Goal: Use online tool/utility: Utilize a website feature to perform a specific function

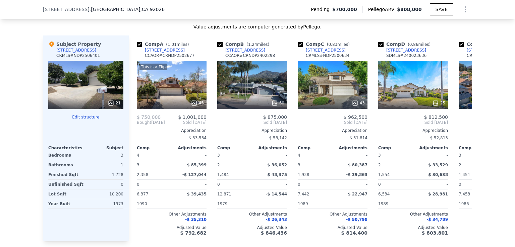
scroll to position [721, 0]
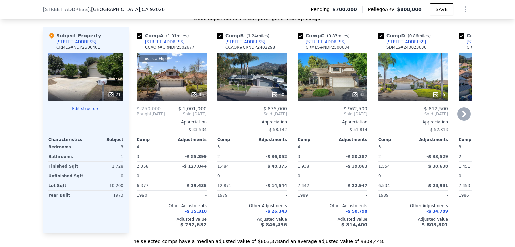
click at [461, 121] on icon at bounding box center [463, 114] width 13 height 13
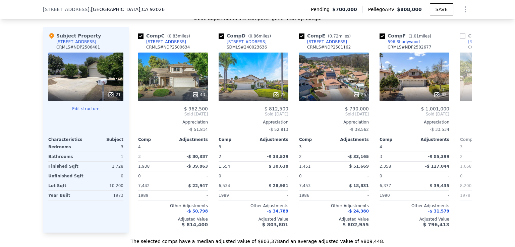
scroll to position [0, 161]
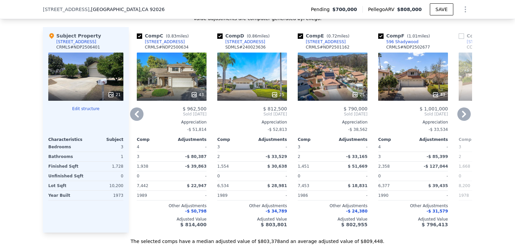
click at [137, 120] on icon at bounding box center [136, 114] width 13 height 13
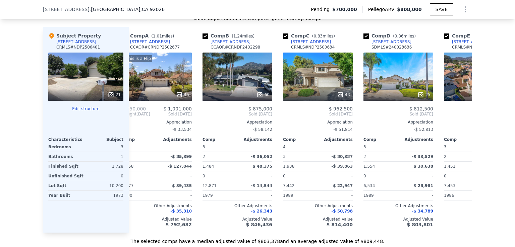
scroll to position [0, 0]
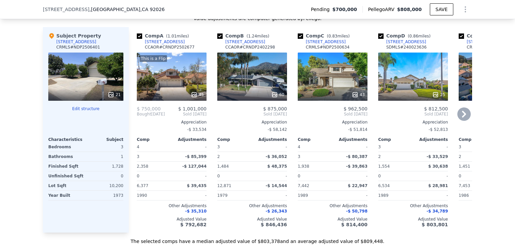
click at [137, 117] on span "Bought" at bounding box center [144, 114] width 14 height 5
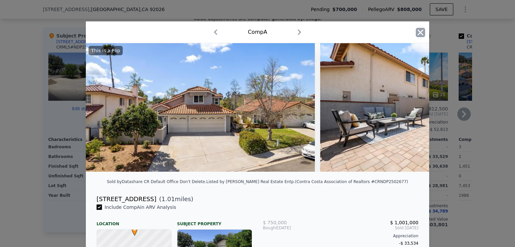
click at [415, 32] on icon "button" at bounding box center [419, 32] width 9 height 9
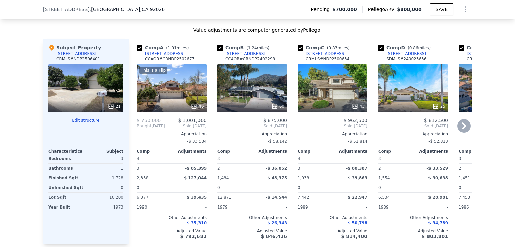
scroll to position [705, 0]
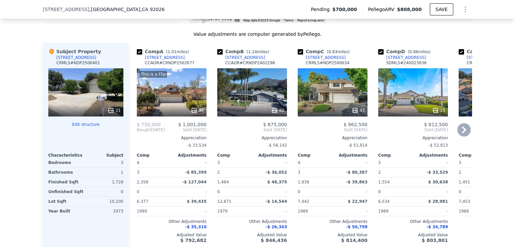
click at [467, 132] on icon at bounding box center [463, 129] width 13 height 13
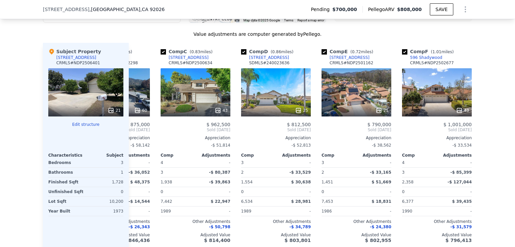
scroll to position [0, 161]
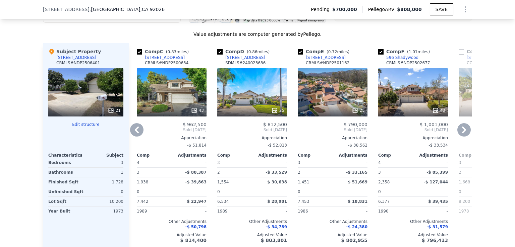
click at [467, 132] on icon at bounding box center [463, 129] width 13 height 13
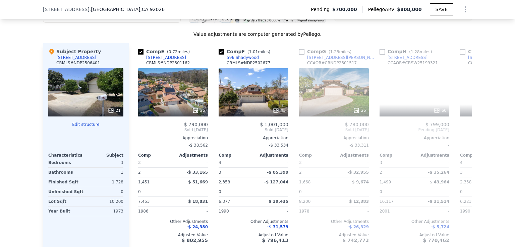
scroll to position [0, 322]
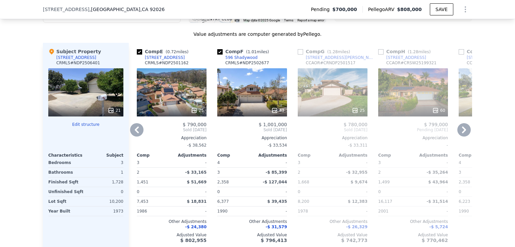
click at [133, 135] on icon at bounding box center [136, 129] width 13 height 13
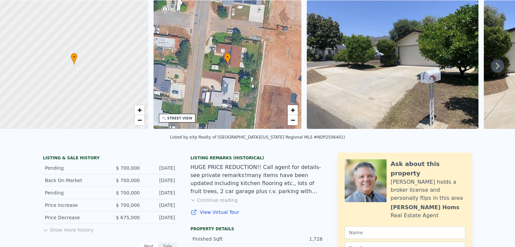
scroll to position [0, 0]
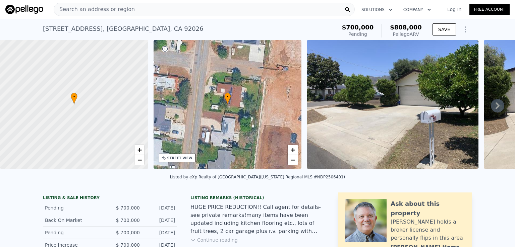
click at [109, 11] on span "Search an address or region" at bounding box center [94, 9] width 81 height 8
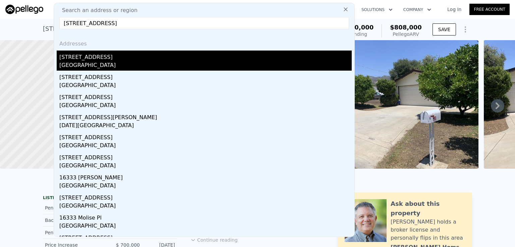
type input "[STREET_ADDRESS]"
click at [84, 62] on div "[GEOGRAPHIC_DATA]" at bounding box center [205, 65] width 292 height 9
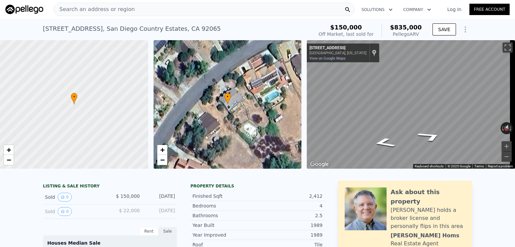
click at [292, 189] on div "Property details" at bounding box center [257, 186] width 134 height 5
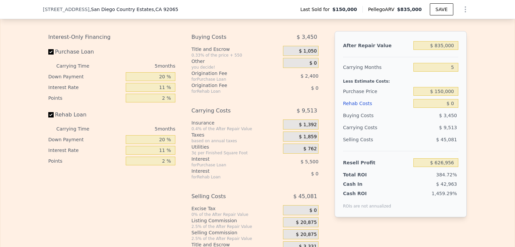
scroll to position [998, 0]
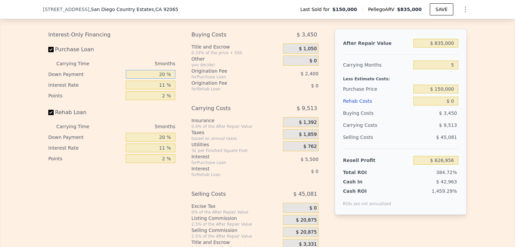
drag, startPoint x: 156, startPoint y: 89, endPoint x: 164, endPoint y: 90, distance: 8.1
click at [164, 79] on input "20 %" at bounding box center [151, 74] width 50 height 9
type input "0 %"
type input "$ 624,981"
type input "0 %"
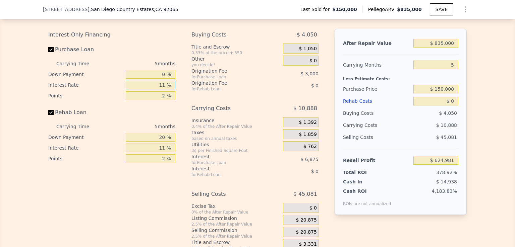
drag, startPoint x: 155, startPoint y: 100, endPoint x: 161, endPoint y: 99, distance: 6.4
click at [161, 89] on input "11 %" at bounding box center [151, 85] width 50 height 9
click at [154, 89] on input "11 %" at bounding box center [151, 85] width 50 height 9
drag, startPoint x: 154, startPoint y: 98, endPoint x: 163, endPoint y: 98, distance: 9.1
click at [163, 89] on input "11 %" at bounding box center [151, 85] width 50 height 9
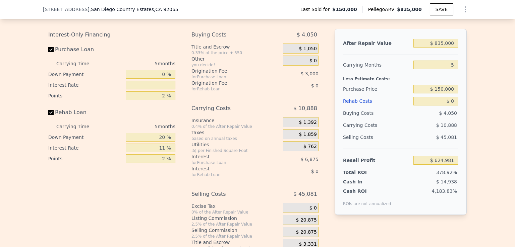
click at [216, 113] on div "Buying Costs $ 4,050 Title and Escrow 0.33% of the price + 550 $ 1,050 Other yo…" at bounding box center [254, 140] width 127 height 222
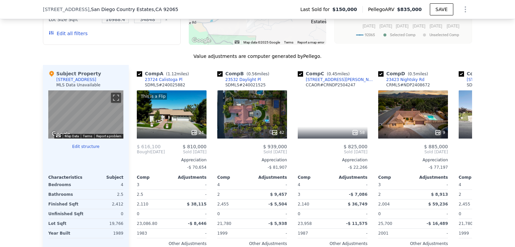
scroll to position [656, 0]
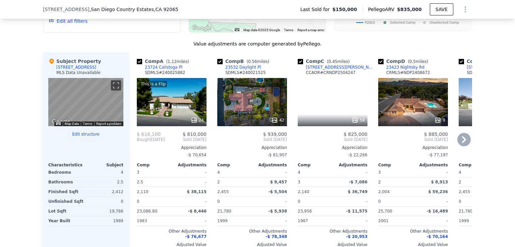
click at [463, 146] on icon at bounding box center [463, 139] width 13 height 13
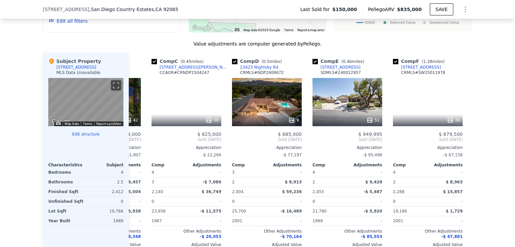
scroll to position [0, 161]
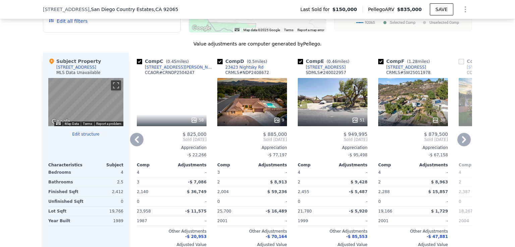
click at [463, 146] on icon at bounding box center [463, 139] width 13 height 13
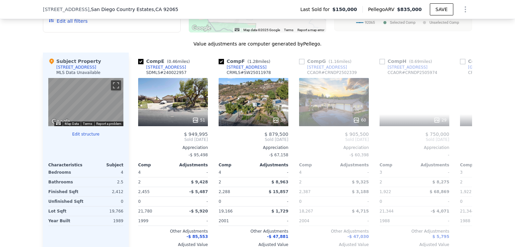
scroll to position [0, 322]
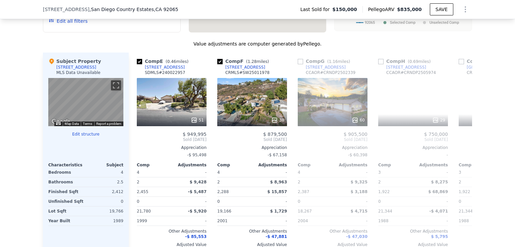
type input "$ 626,956"
click at [122, 47] on div "Value adjustments are computer generated by Pellego ." at bounding box center [257, 44] width 429 height 7
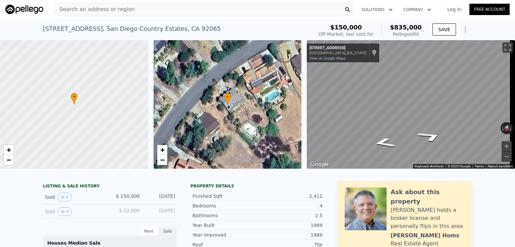
scroll to position [0, 0]
click at [388, 143] on icon "Go Northeast, Oak Springs Dr" at bounding box center [386, 145] width 47 height 16
click at [310, 26] on div "[STREET_ADDRESS] Sold [DATE] for $150k (~ARV $835k )" at bounding box center [176, 30] width 267 height 19
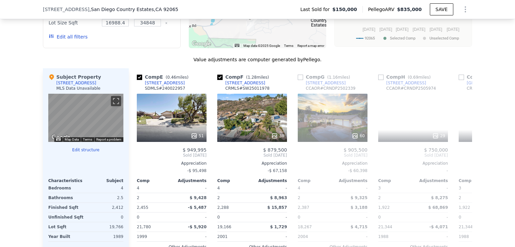
scroll to position [640, 0]
click at [112, 106] on button "Toggle fullscreen view" at bounding box center [116, 101] width 10 height 10
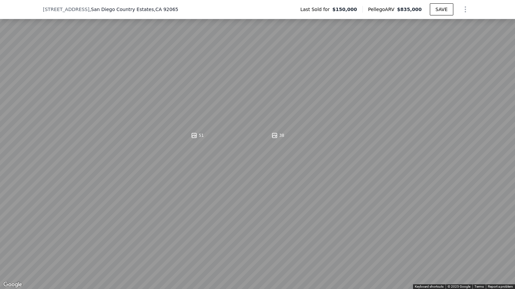
click at [507, 9] on button "Toggle fullscreen view" at bounding box center [507, 7] width 10 height 10
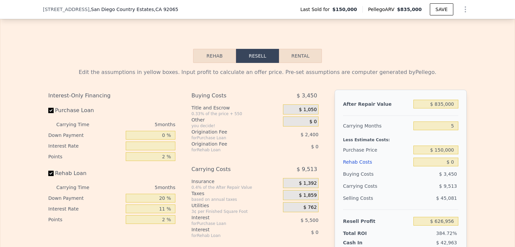
scroll to position [946, 0]
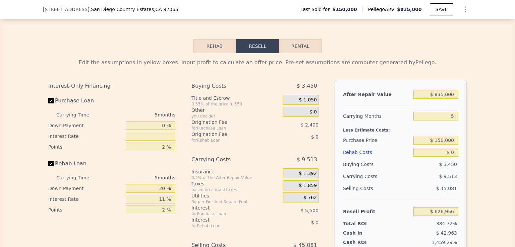
click at [382, 96] on div "After Repair Value $ 835,000 Carrying Months 5 Less Estimate Costs: Purchase Pr…" at bounding box center [400, 173] width 132 height 186
click at [441, 99] on input "$ 835,000" at bounding box center [435, 94] width 45 height 9
type input "$ 83,000"
type input "-$ 83,685"
type input "$ 8,000"
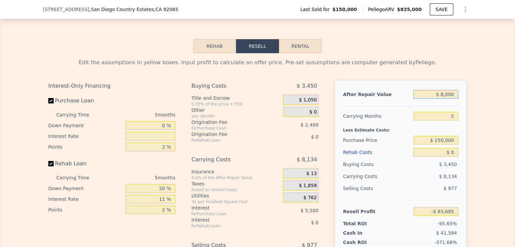
type input "-$ 154,561"
type input "$ 87,000"
type input "-$ 79,906"
type input "$ 875,000"
type input "$ 664,757"
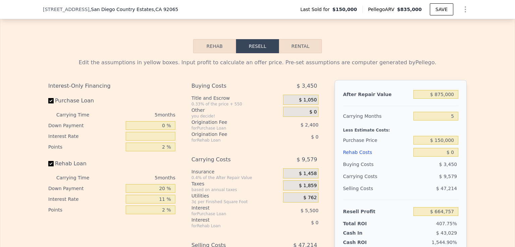
click at [410, 87] on div "Edit the assumptions in yellow boxes. Input profit to calculate an offer price.…" at bounding box center [257, 181] width 418 height 244
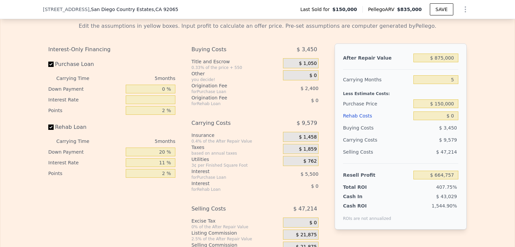
scroll to position [998, 0]
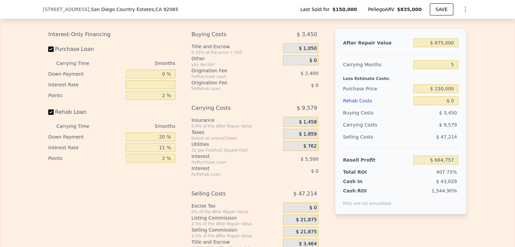
type input "$ 835,000"
type input "$ 626,956"
